Goal: Transaction & Acquisition: Purchase product/service

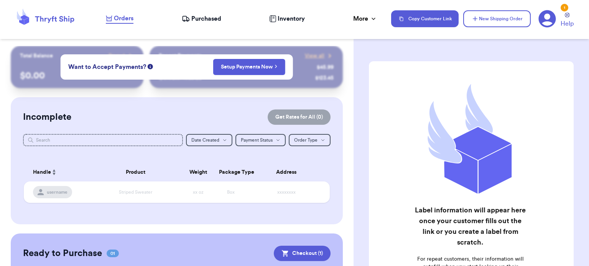
scroll to position [95, 0]
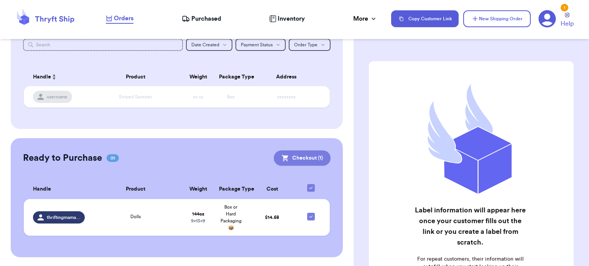
click at [287, 158] on button "Checkout ( 1 )" at bounding box center [302, 158] width 57 height 15
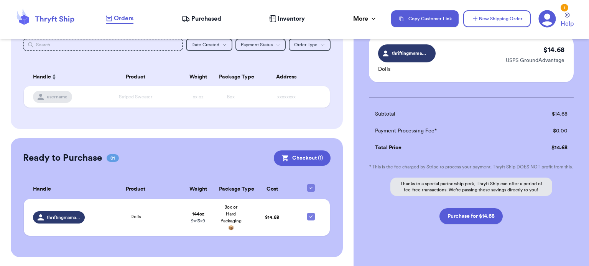
scroll to position [61, 0]
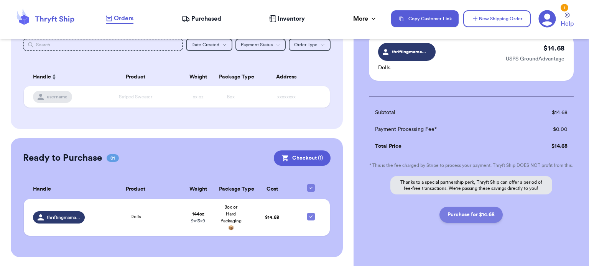
click at [466, 220] on button "Purchase for $14.68" at bounding box center [470, 215] width 63 height 16
checkbox input "false"
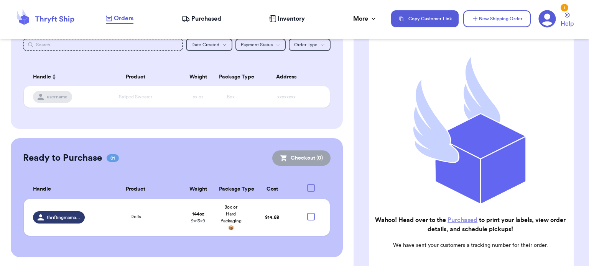
checkbox input "true"
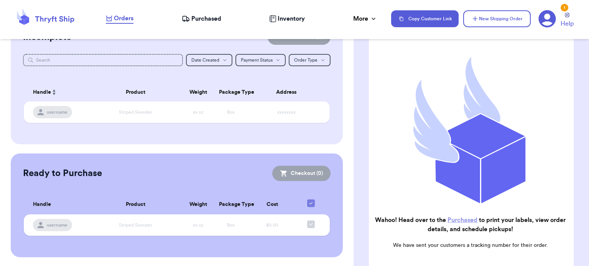
click at [466, 220] on h2 "Wahoo! Head over to the Purchased to print your labels, view order details, and…" at bounding box center [470, 225] width 191 height 18
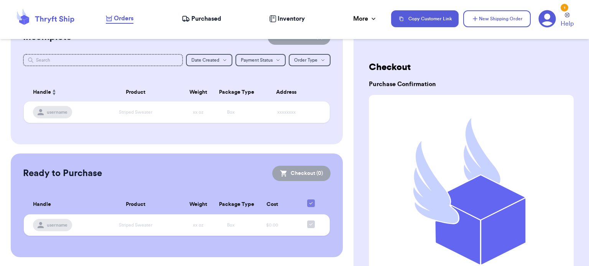
click at [196, 21] on span "Purchased" at bounding box center [206, 18] width 30 height 9
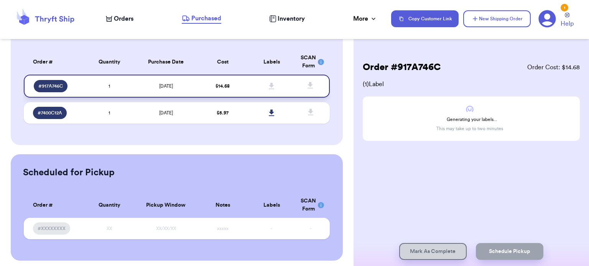
scroll to position [52, 0]
